Goal: Information Seeking & Learning: Learn about a topic

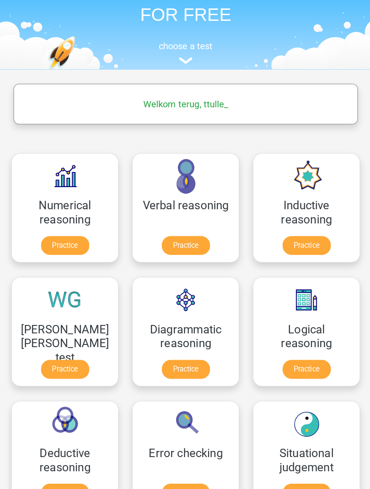
scroll to position [62, 0]
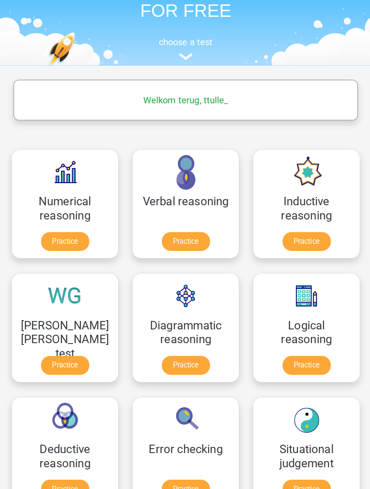
click at [305, 352] on link "Practice" at bounding box center [303, 360] width 47 height 19
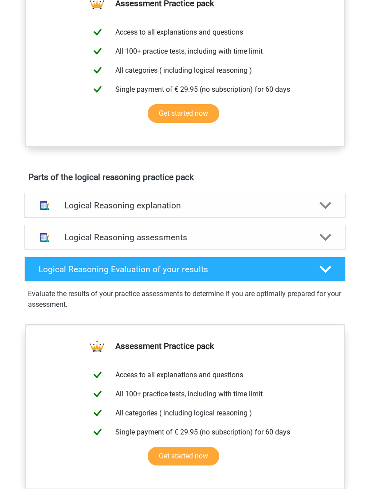
click at [183, 270] on h4 "Logical Reasoning Evaluation of your results" at bounding box center [172, 270] width 267 height 10
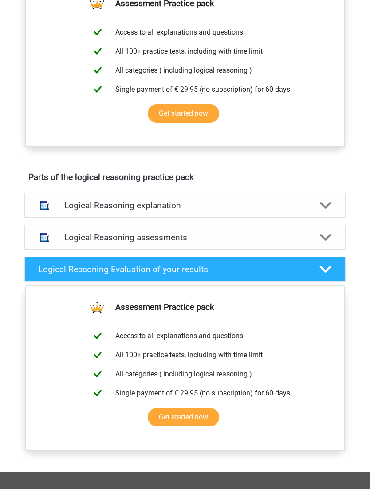
click at [233, 270] on h4 "Logical Reasoning Evaluation of your results" at bounding box center [172, 269] width 267 height 10
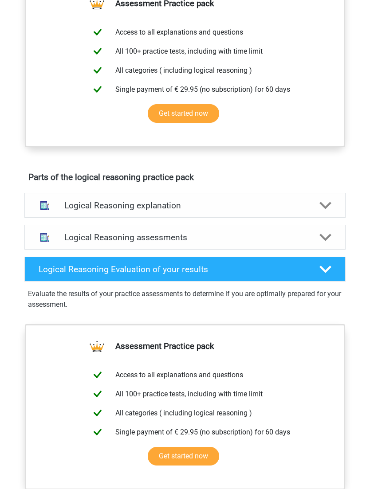
click at [253, 249] on div "Logical Reasoning assessments" at bounding box center [184, 237] width 321 height 25
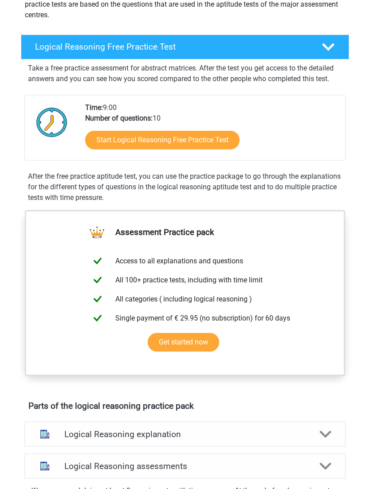
scroll to position [0, 0]
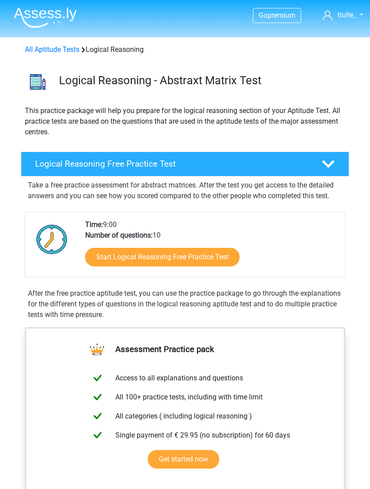
click at [202, 164] on h4 "Logical Reasoning Free Practice Test" at bounding box center [172, 164] width 274 height 10
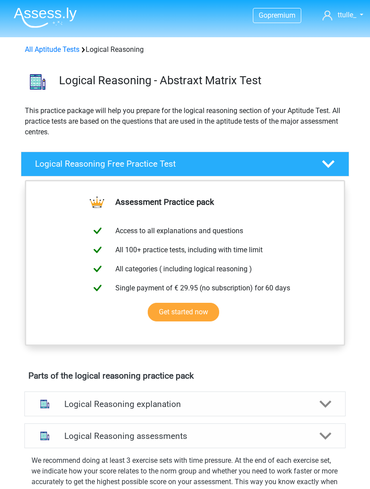
click at [287, 160] on h4 "Logical Reasoning Free Practice Test" at bounding box center [172, 164] width 274 height 10
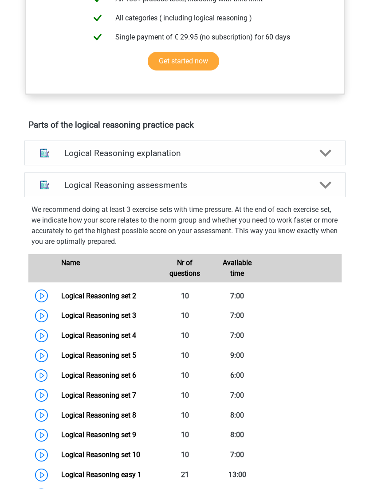
scroll to position [398, 0]
click at [93, 185] on h4 "Logical Reasoning assessments" at bounding box center [185, 185] width 242 height 10
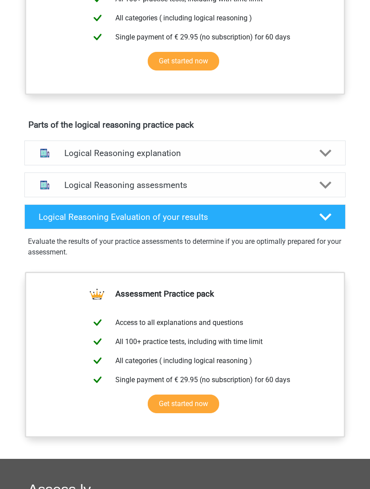
click at [134, 144] on div "Logical Reasoning explanation" at bounding box center [184, 153] width 321 height 25
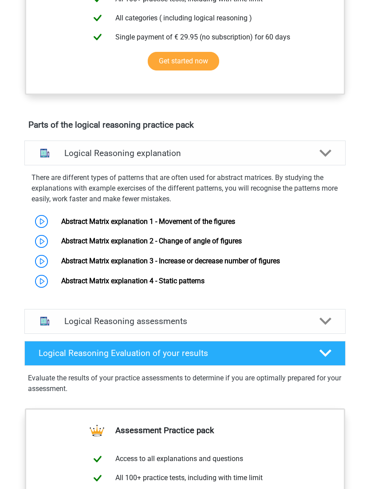
click at [105, 331] on div "Logical Reasoning assessments" at bounding box center [184, 321] width 321 height 25
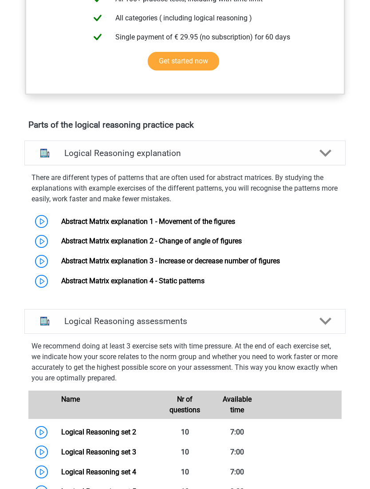
click at [133, 430] on link "Logical Reasoning set 2" at bounding box center [98, 432] width 75 height 8
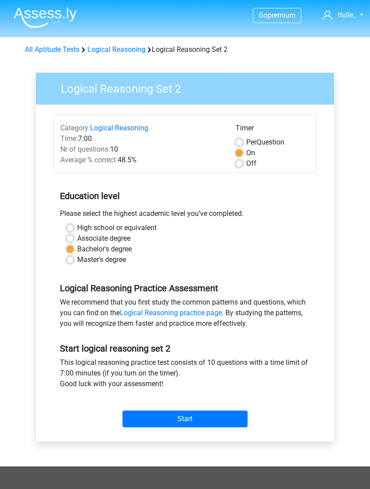
click at [77, 240] on label "Associate degree" at bounding box center [103, 238] width 53 height 11
click at [72, 240] on input "Associate degree" at bounding box center [70, 237] width 7 height 9
radio input "true"
click at [183, 423] on input "Start" at bounding box center [184, 419] width 125 height 17
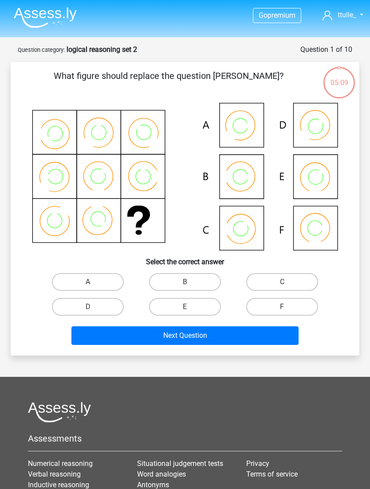
click at [172, 280] on label "B" at bounding box center [185, 282] width 72 height 18
click at [185, 282] on input "B" at bounding box center [188, 285] width 6 height 6
radio input "true"
click at [176, 334] on button "Next Question" at bounding box center [184, 335] width 227 height 19
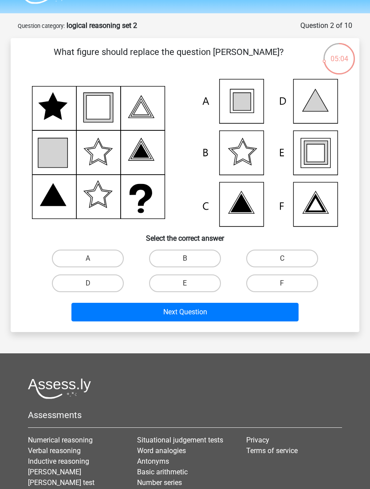
scroll to position [22, 0]
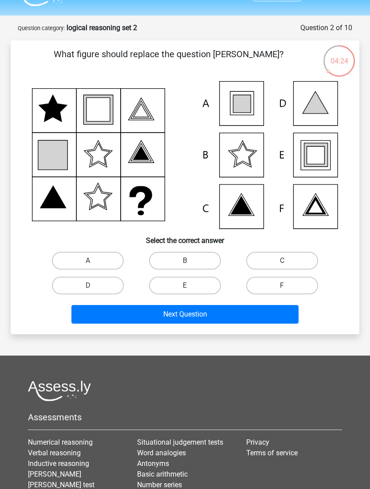
click at [165, 277] on label "E" at bounding box center [185, 286] width 72 height 18
click at [185, 286] on input "E" at bounding box center [188, 289] width 6 height 6
radio input "true"
click at [168, 309] on button "Next Question" at bounding box center [184, 314] width 227 height 19
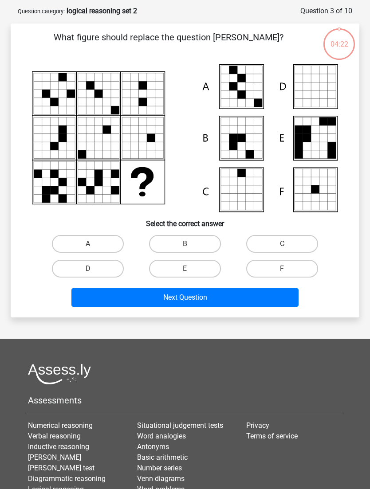
scroll to position [44, 0]
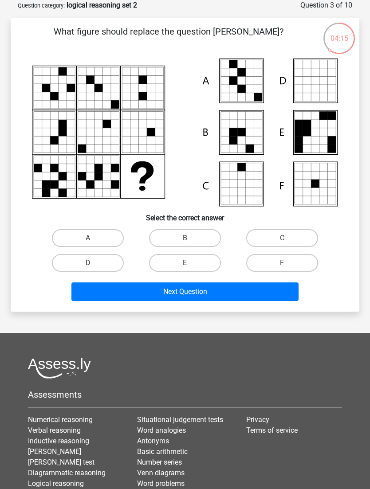
click at [49, 423] on link "Numerical reasoning" at bounding box center [60, 419] width 65 height 8
click at [252, 82] on icon at bounding box center [250, 81] width 8 height 8
click at [96, 246] on label "A" at bounding box center [88, 238] width 72 height 18
click at [94, 244] on input "A" at bounding box center [91, 241] width 6 height 6
radio input "true"
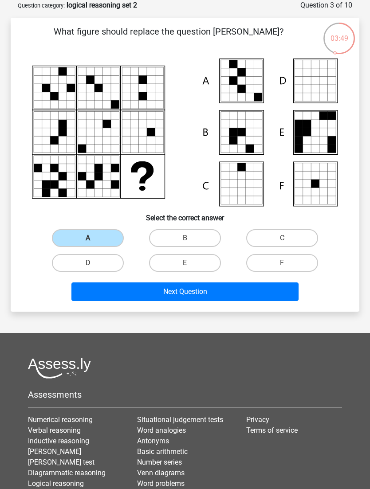
click at [189, 290] on button "Next Question" at bounding box center [184, 291] width 227 height 19
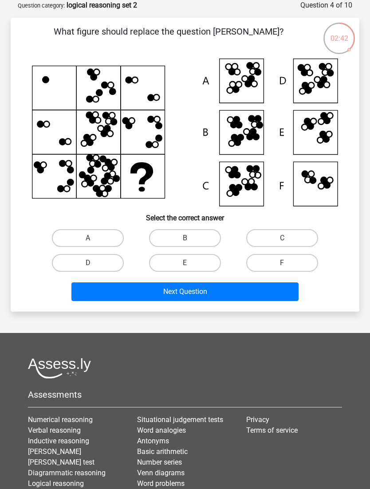
click at [47, 100] on icon at bounding box center [185, 133] width 306 height 148
click at [85, 254] on label "D" at bounding box center [88, 263] width 72 height 18
click at [88, 263] on input "D" at bounding box center [91, 266] width 6 height 6
radio input "true"
click at [153, 296] on button "Next Question" at bounding box center [184, 291] width 227 height 19
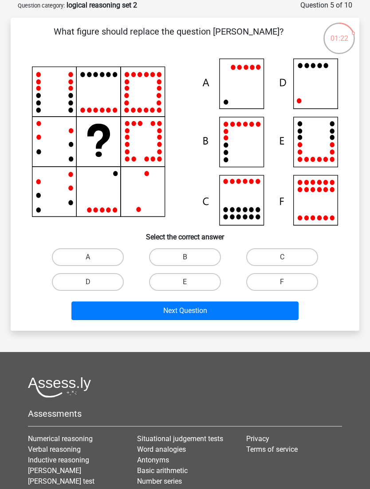
click at [105, 287] on label "D" at bounding box center [88, 282] width 72 height 18
click at [94, 287] on input "D" at bounding box center [91, 285] width 6 height 6
radio input "true"
click at [129, 301] on button "Next Question" at bounding box center [184, 310] width 227 height 19
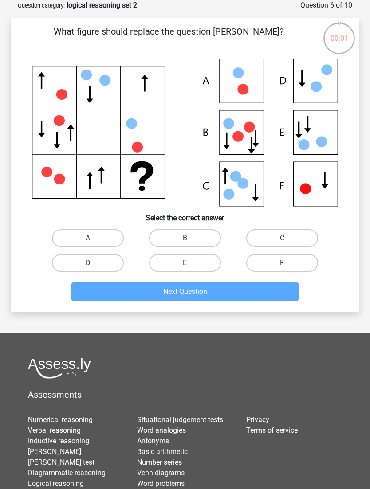
click at [170, 270] on label "E" at bounding box center [185, 263] width 72 height 18
click at [185, 269] on input "E" at bounding box center [188, 266] width 6 height 6
radio input "true"
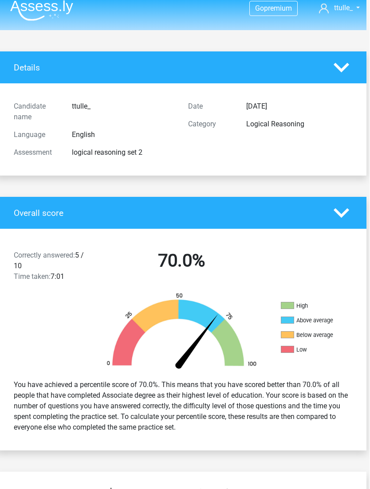
scroll to position [0, 3]
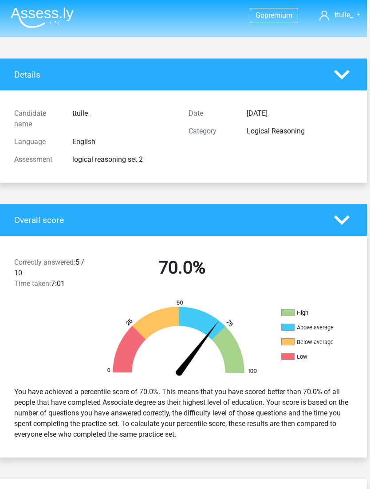
click at [343, 78] on icon at bounding box center [342, 75] width 16 height 16
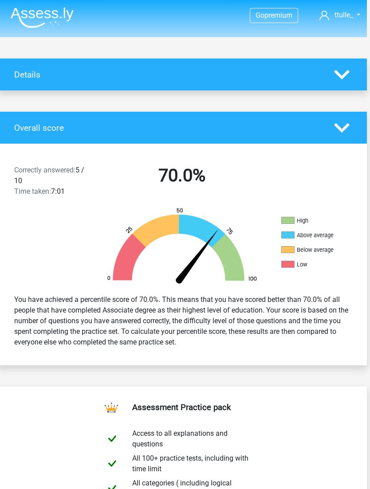
click at [335, 129] on icon at bounding box center [342, 128] width 16 height 16
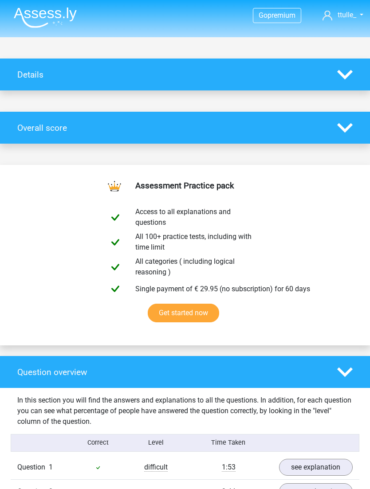
click at [341, 130] on icon at bounding box center [345, 128] width 16 height 16
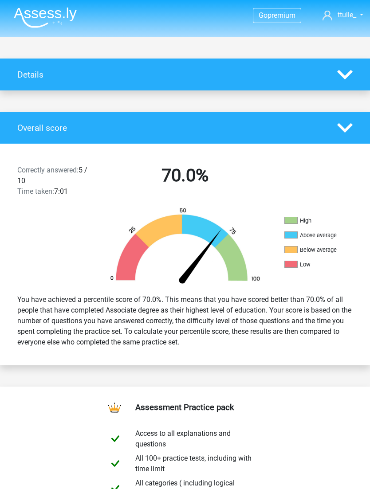
click at [344, 81] on icon at bounding box center [345, 75] width 16 height 16
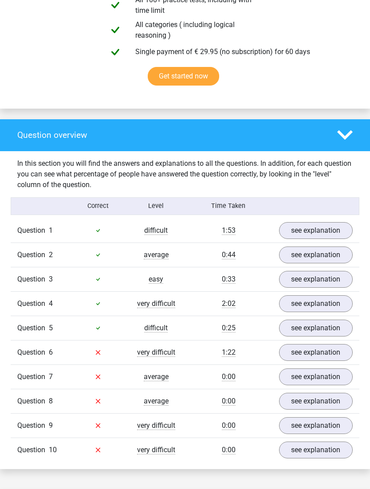
scroll to position [551, 0]
click at [330, 356] on link "see explanation" at bounding box center [316, 352] width 74 height 17
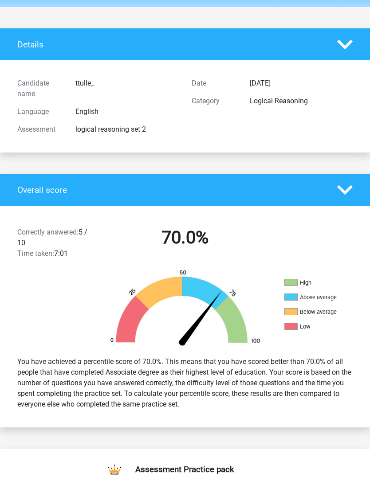
scroll to position [0, 0]
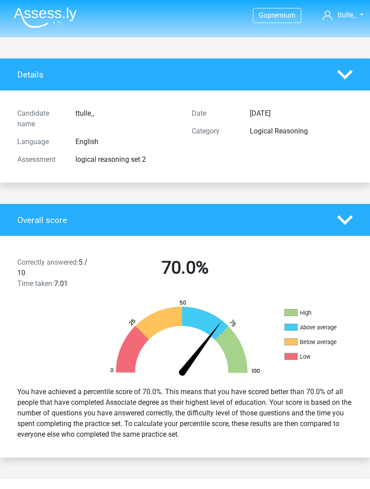
click at [35, 20] on img at bounding box center [45, 17] width 63 height 21
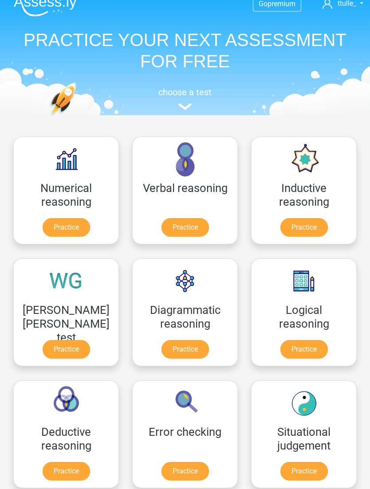
scroll to position [44, 0]
